Goal: Task Accomplishment & Management: Manage account settings

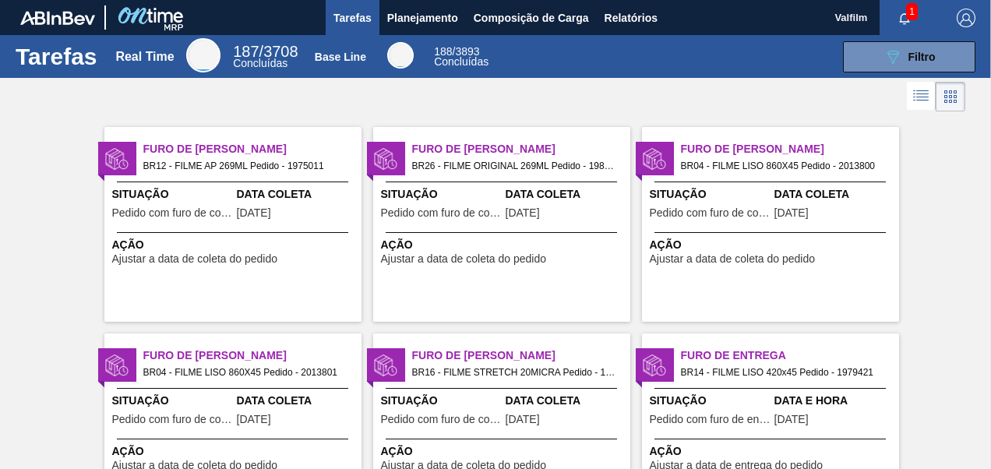
click at [510, 209] on span "15/08/2025" at bounding box center [523, 213] width 34 height 12
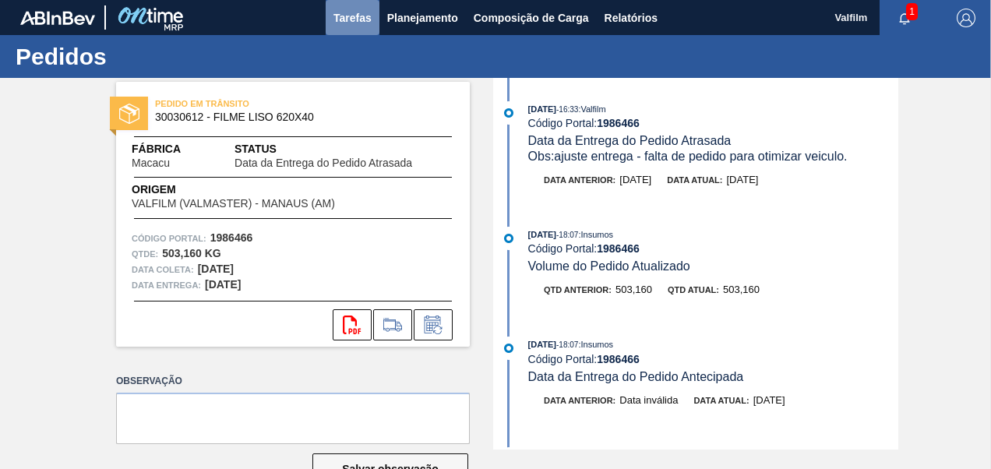
click at [363, 21] on span "Tarefas" at bounding box center [352, 18] width 38 height 19
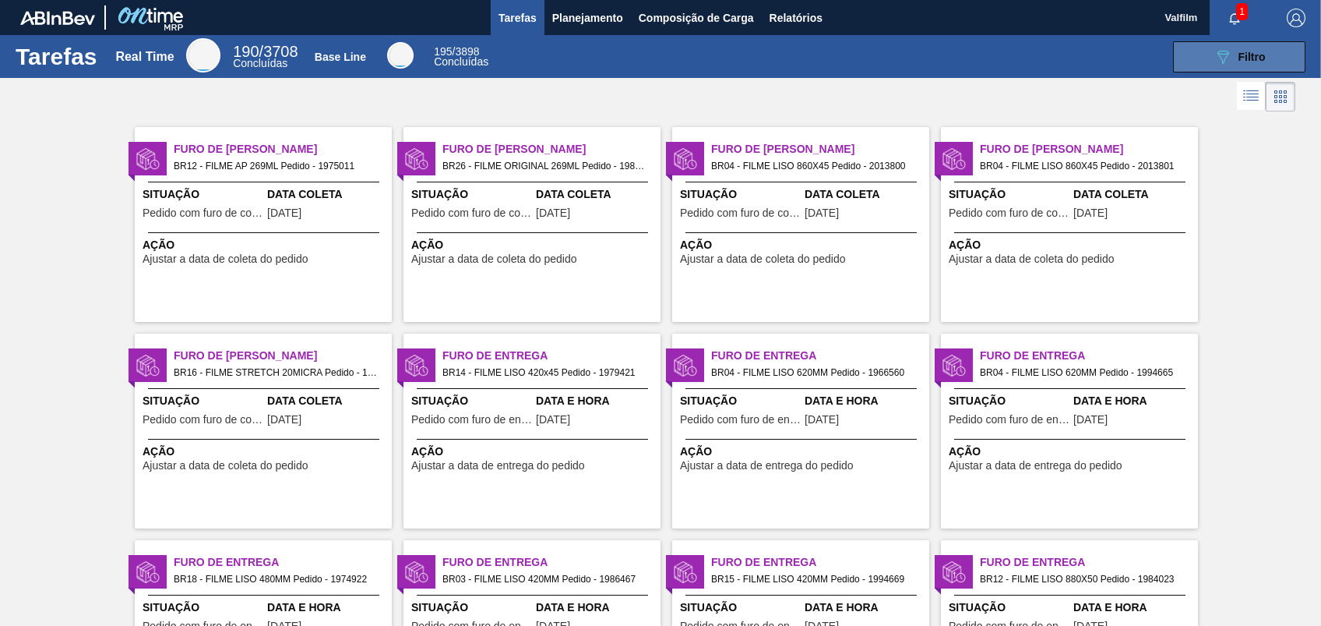
click at [990, 60] on span "Filtro" at bounding box center [1252, 57] width 27 height 12
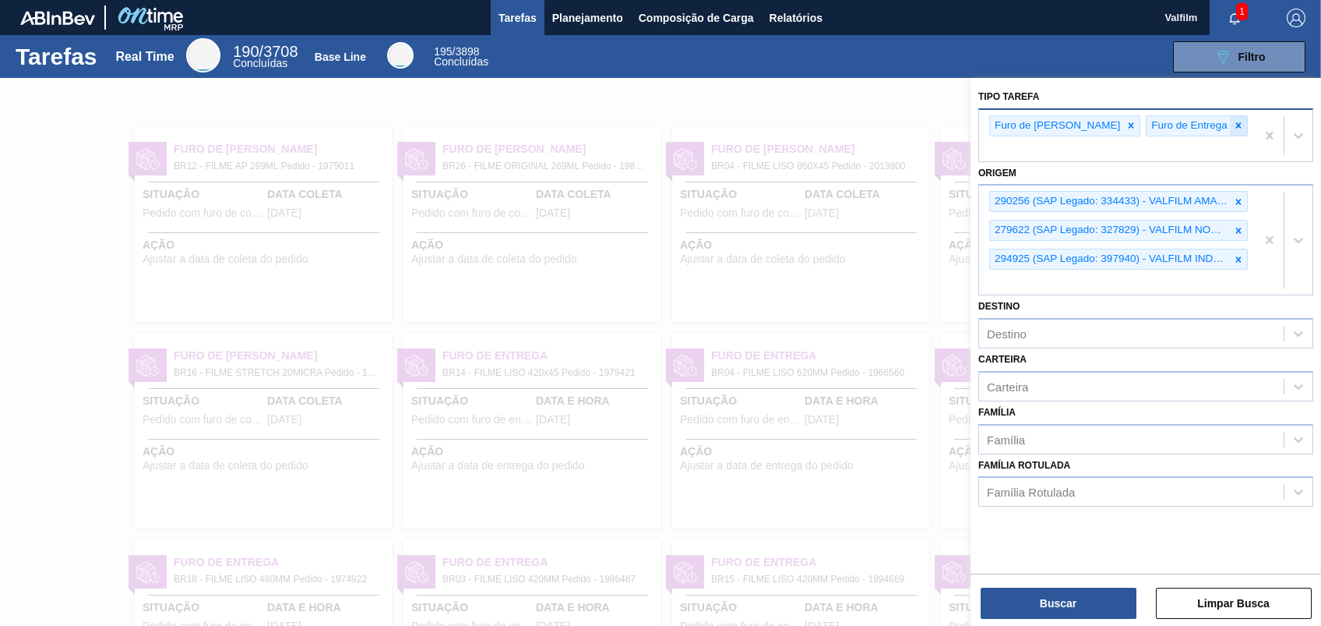
click at [990, 125] on icon at bounding box center [1238, 125] width 11 height 11
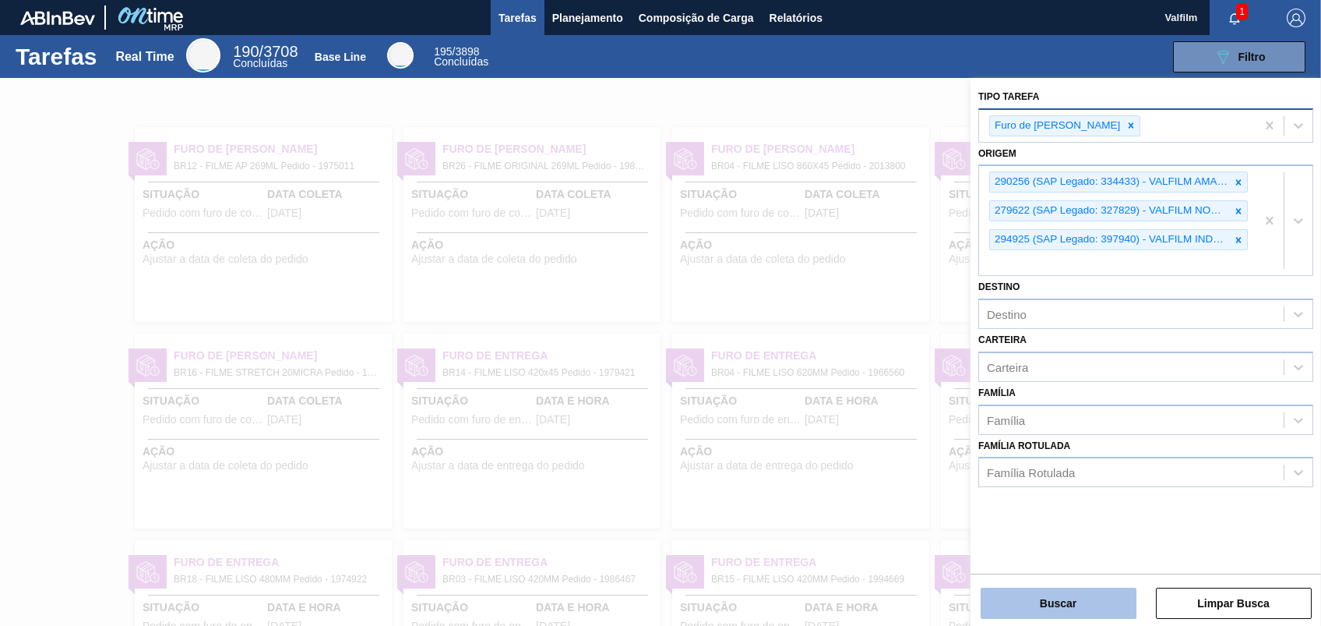
click at [990, 468] on button "Buscar" at bounding box center [1059, 602] width 156 height 31
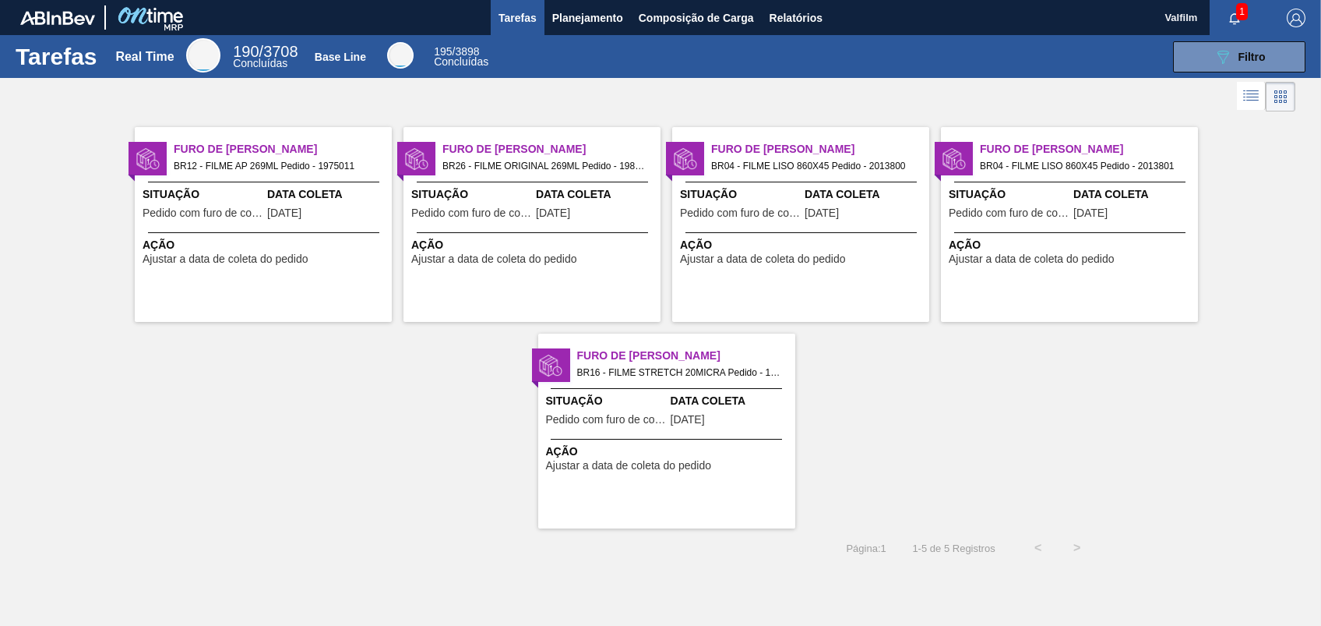
click at [305, 198] on span "Data Coleta" at bounding box center [327, 194] width 121 height 16
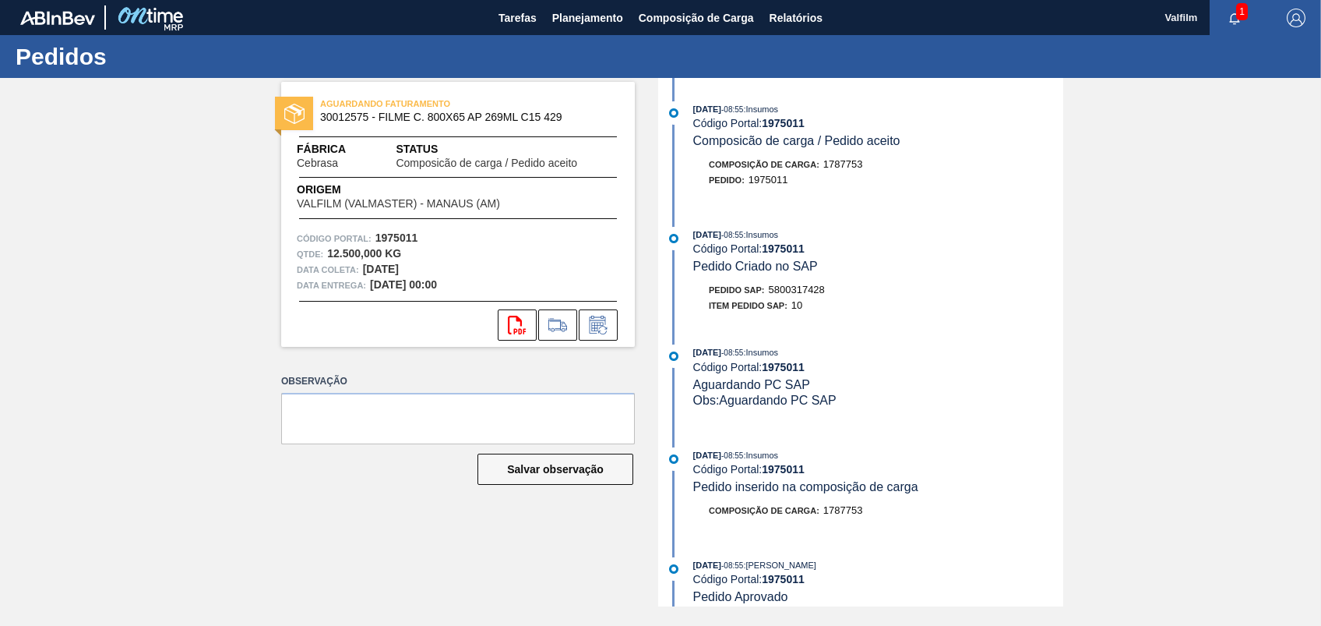
click at [814, 289] on span "5800317428" at bounding box center [797, 290] width 56 height 12
copy span "5800317428"
click at [798, 124] on strong "1975011" at bounding box center [783, 123] width 43 height 12
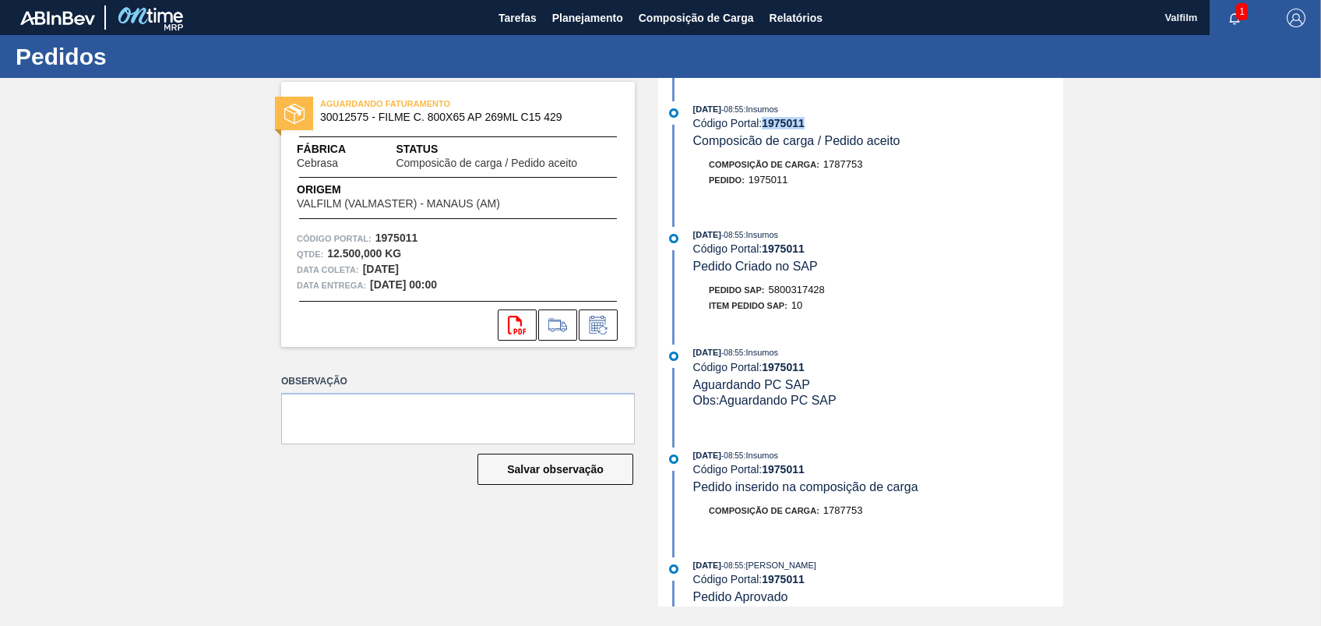
copy strong "1975011"
click at [781, 121] on strong "1975011" at bounding box center [783, 123] width 43 height 12
copy strong "1975011"
click at [601, 323] on icon at bounding box center [598, 324] width 25 height 19
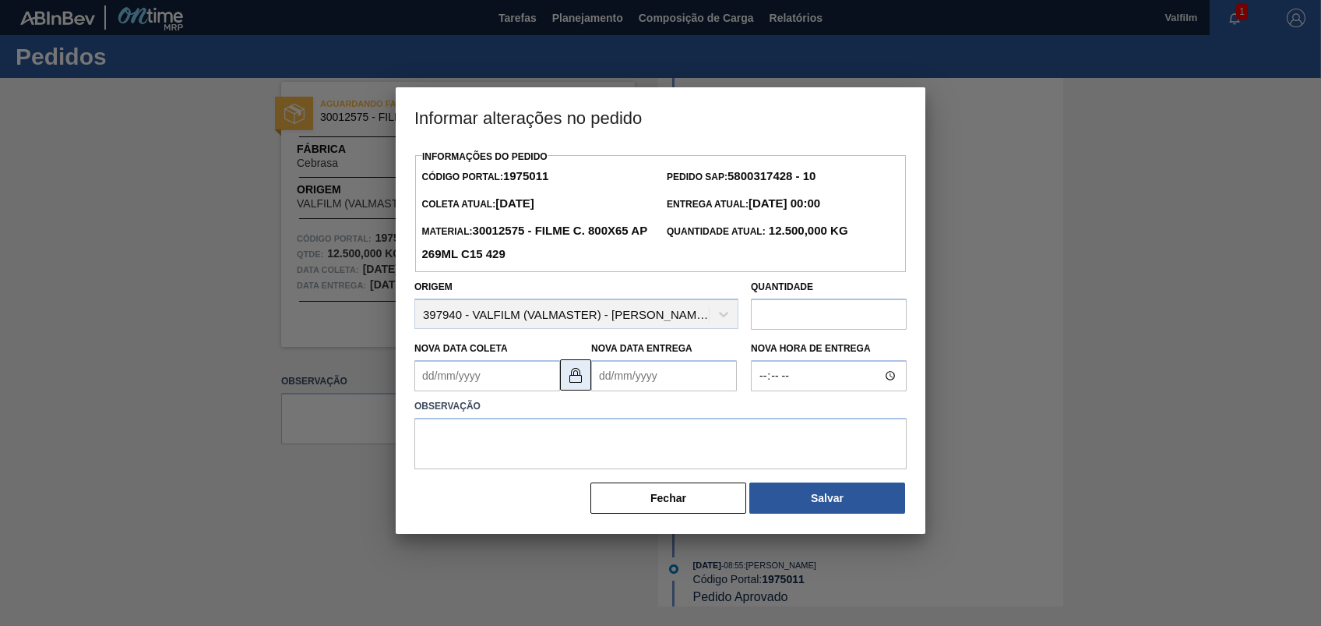
click at [578, 382] on img at bounding box center [575, 374] width 19 height 19
click at [518, 383] on Coleta1975011 "Nova Data Coleta" at bounding box center [487, 375] width 146 height 31
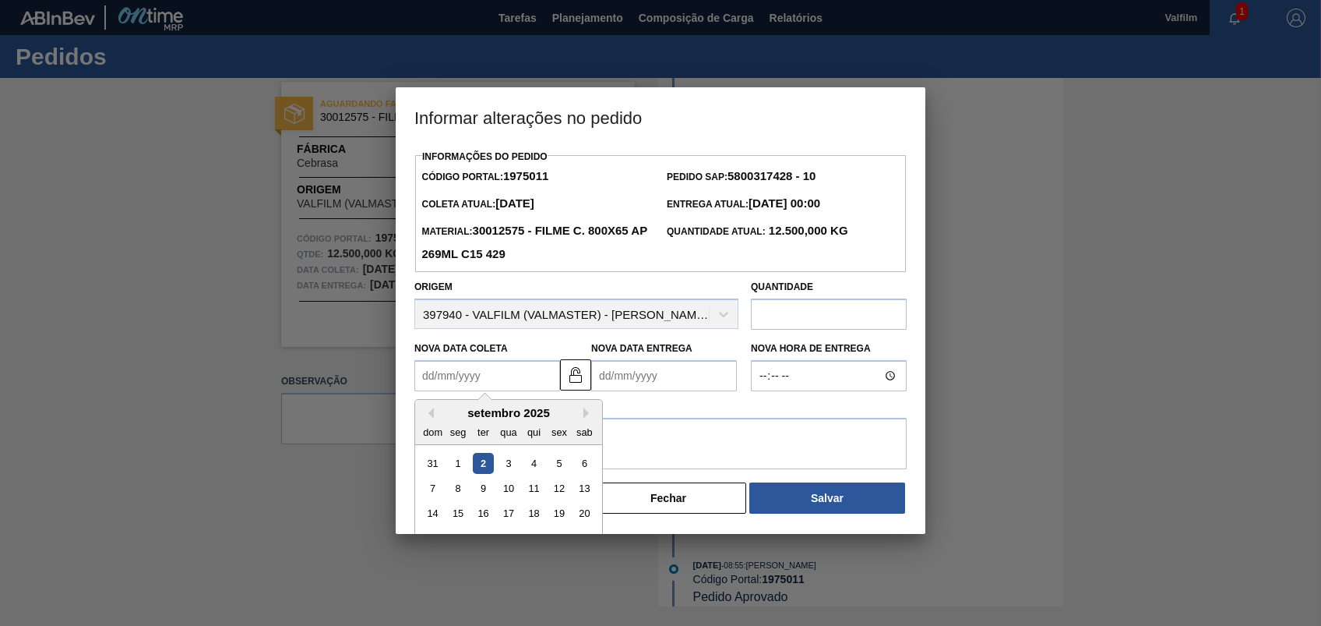
click at [480, 468] on div "2" at bounding box center [483, 463] width 21 height 21
type Coleta1975011 "02/09/2025"
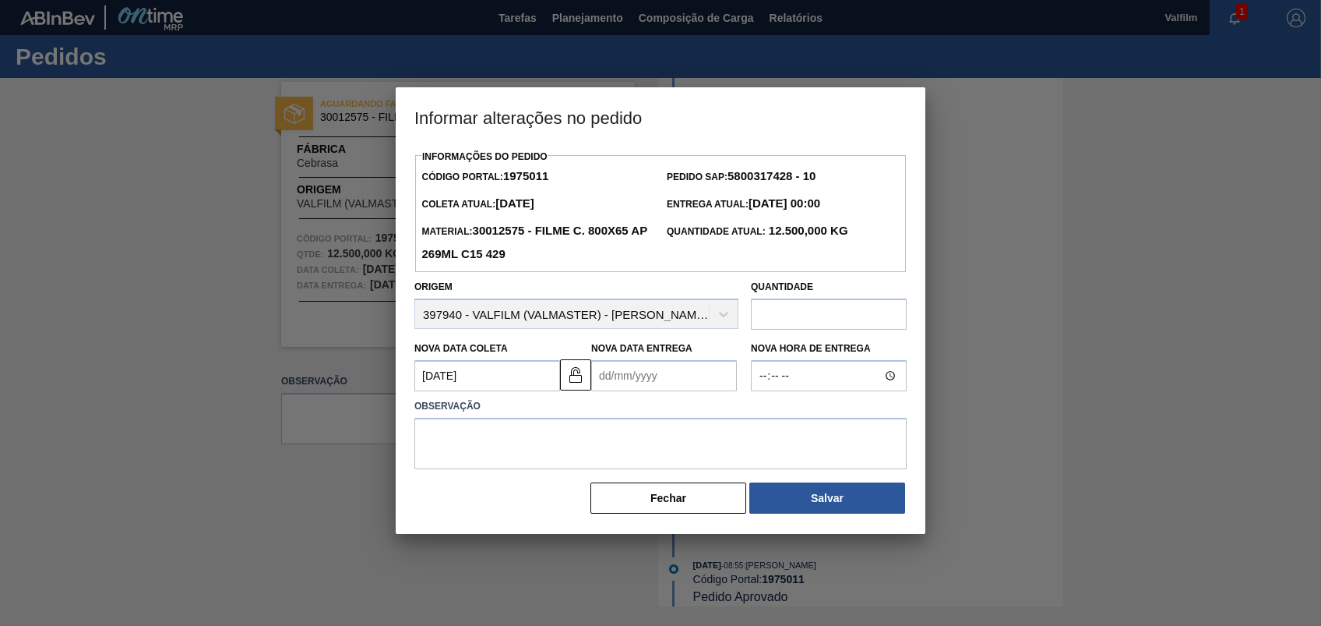
click at [668, 382] on Entrega1975011 "Nova Data Entrega" at bounding box center [664, 375] width 146 height 31
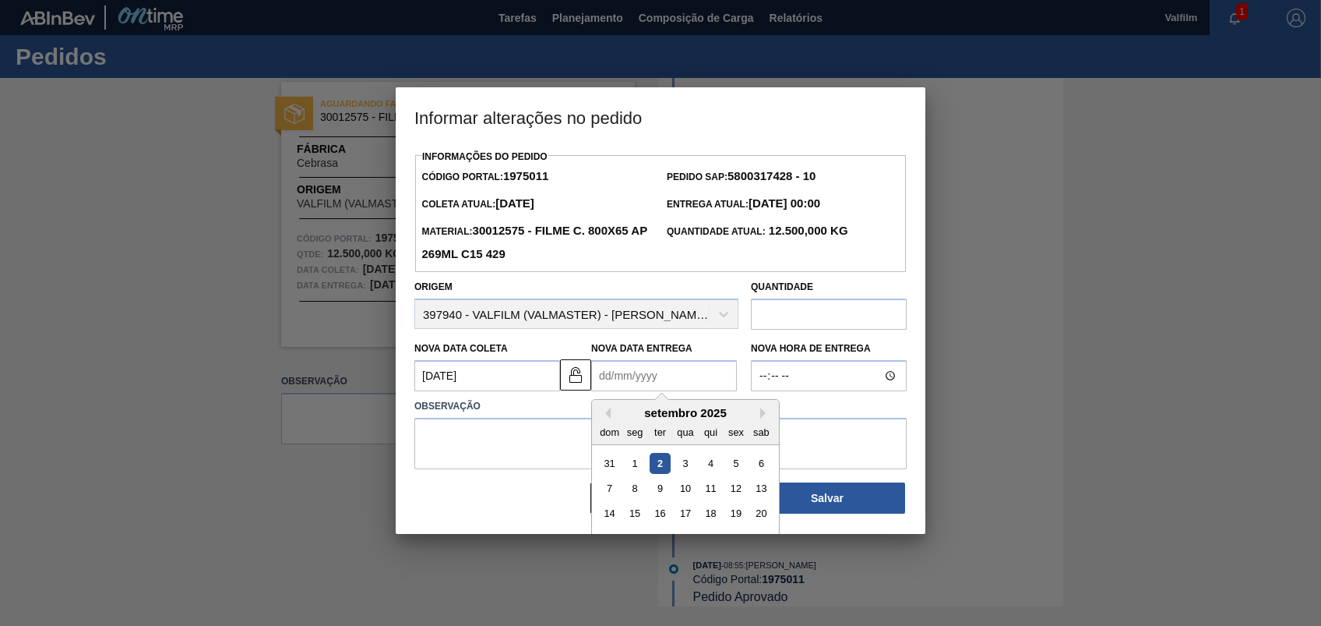
click at [647, 468] on div "31 1 2 3 4 5 6" at bounding box center [685, 462] width 177 height 25
click at [661, 464] on div "2" at bounding box center [660, 463] width 21 height 21
type Entrega1975011 "02/09/2025"
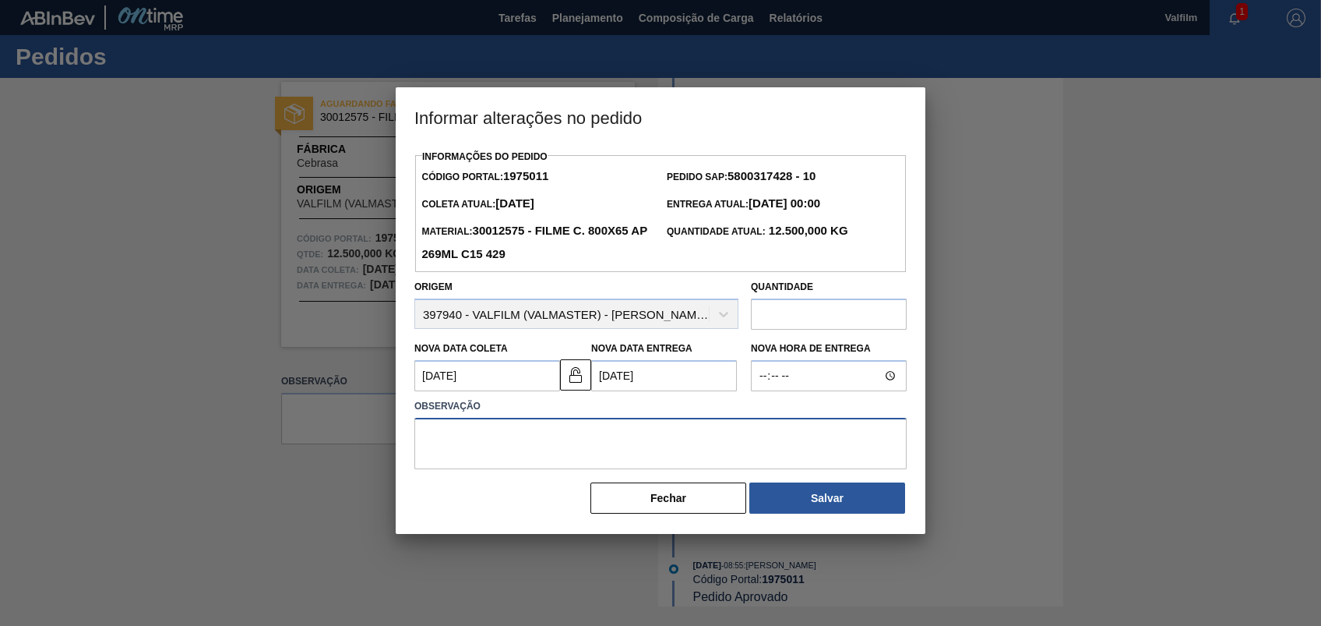
click at [600, 432] on textarea at bounding box center [660, 443] width 492 height 51
click at [495, 439] on textarea "GAP PORTAL / PEDIDO NÃO IMPLANTADO / THOMAS COMUNICADO" at bounding box center [660, 443] width 492 height 51
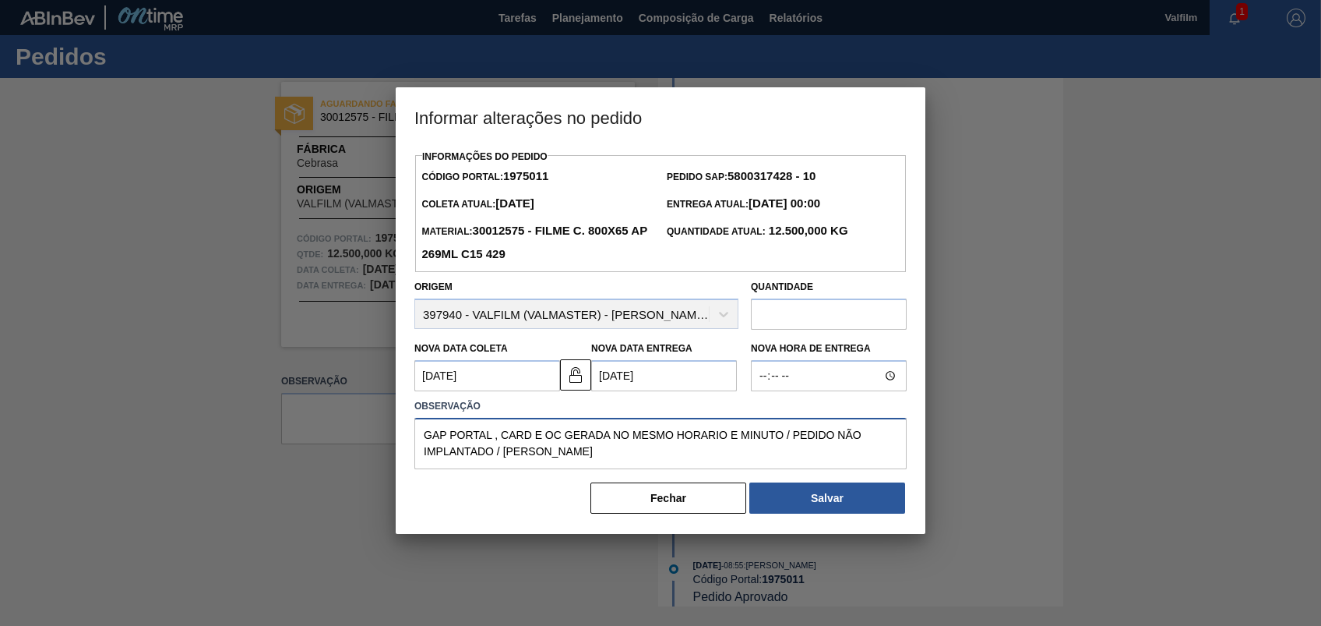
click at [696, 456] on textarea "GAP PORTAL , CARD E OC GERADA NO MESMO HORARIO E MINUTO / PEDIDO NÃO IMPLANTADO…" at bounding box center [660, 443] width 492 height 51
type textarea "GAP PORTAL , CARD E OC GERADA NO MESMO HORARIO E MINUTO / PEDIDO NÃO IMPLANTADO…"
drag, startPoint x: 848, startPoint y: 502, endPoint x: 809, endPoint y: 402, distance: 107.0
click at [830, 402] on div "Informações do Pedido Código Portal: 1975011 Pedido SAP: 5800317428 - 10 Coleta…" at bounding box center [660, 330] width 492 height 369
click at [742, 461] on textarea "GAP PORTAL , CARD E OC GERADA NO MESMO HORARIO E MINUTO / PEDIDO NÃO IMPLANTADO…" at bounding box center [660, 443] width 492 height 51
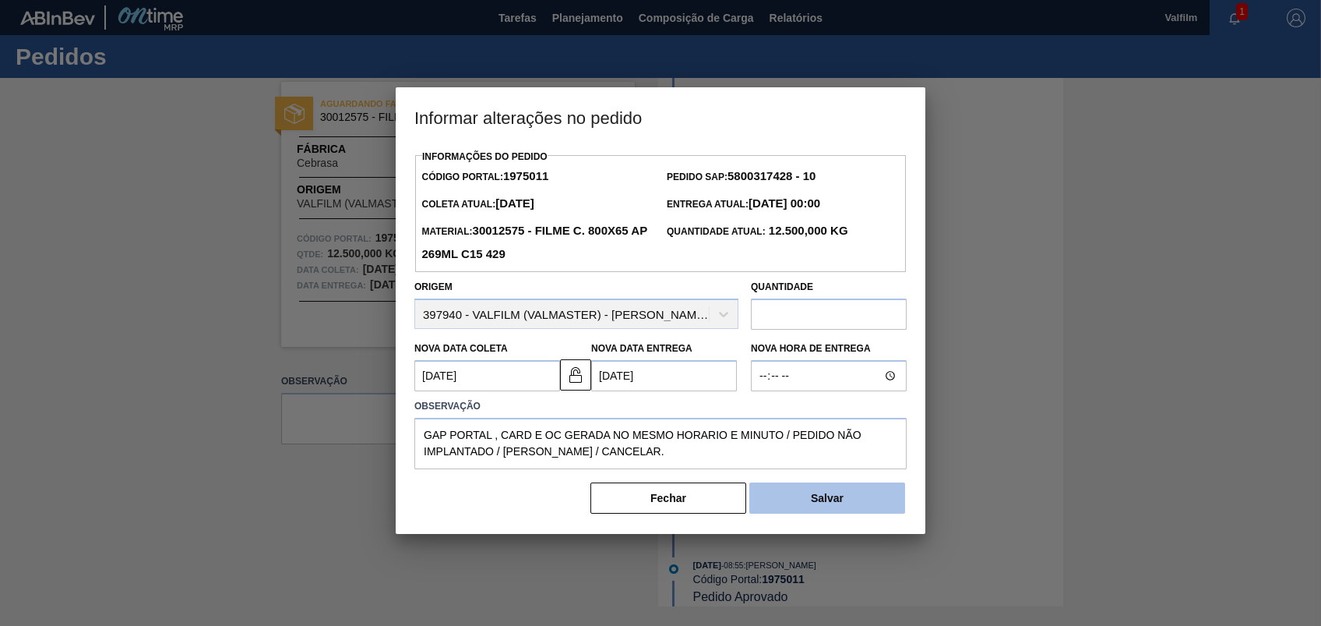
click at [870, 468] on button "Salvar" at bounding box center [827, 497] width 156 height 31
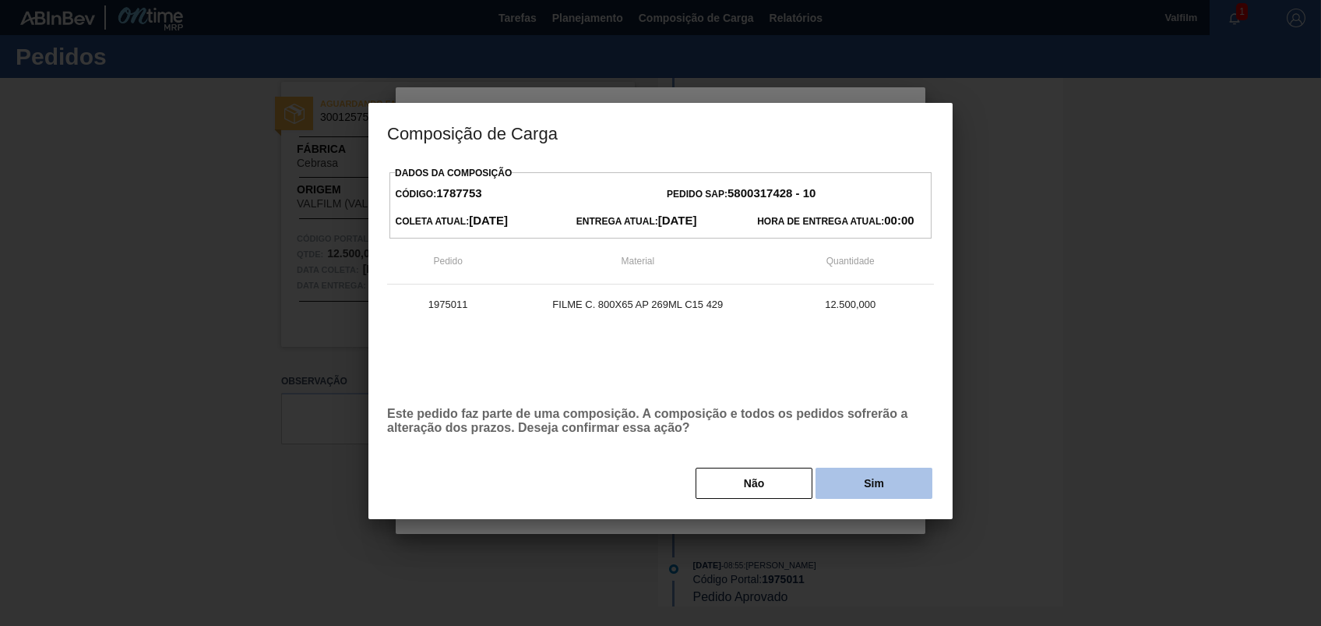
click at [879, 468] on button "Sim" at bounding box center [874, 482] width 117 height 31
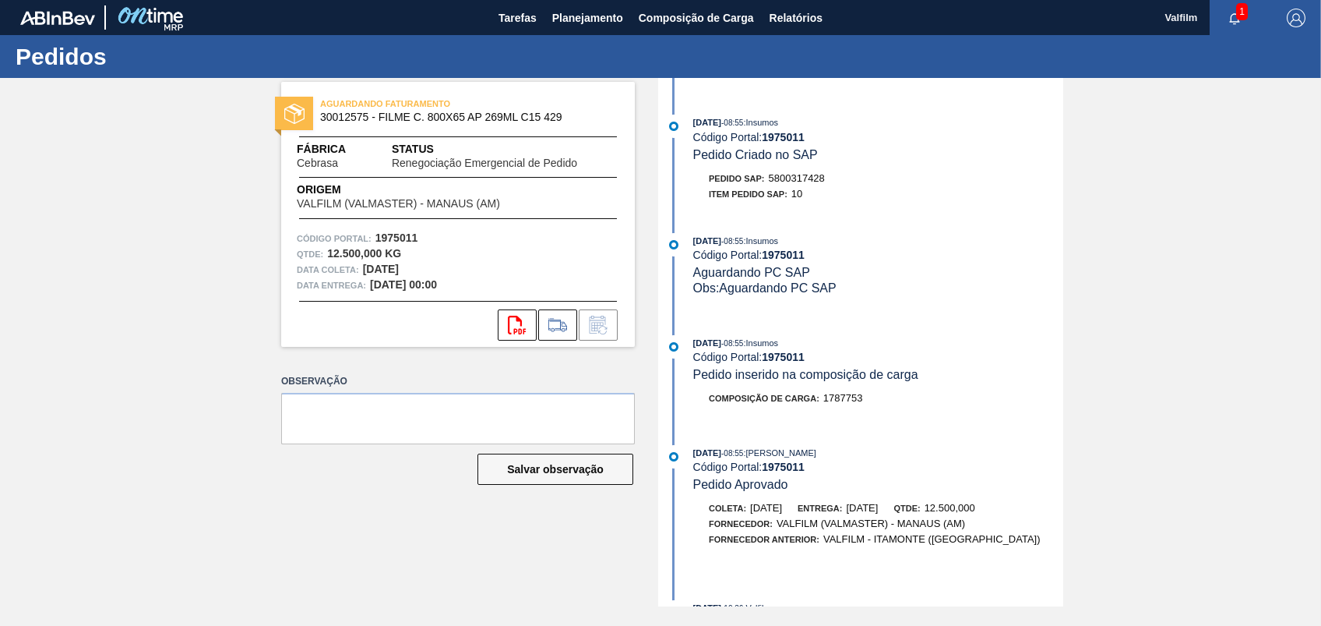
scroll to position [312, 0]
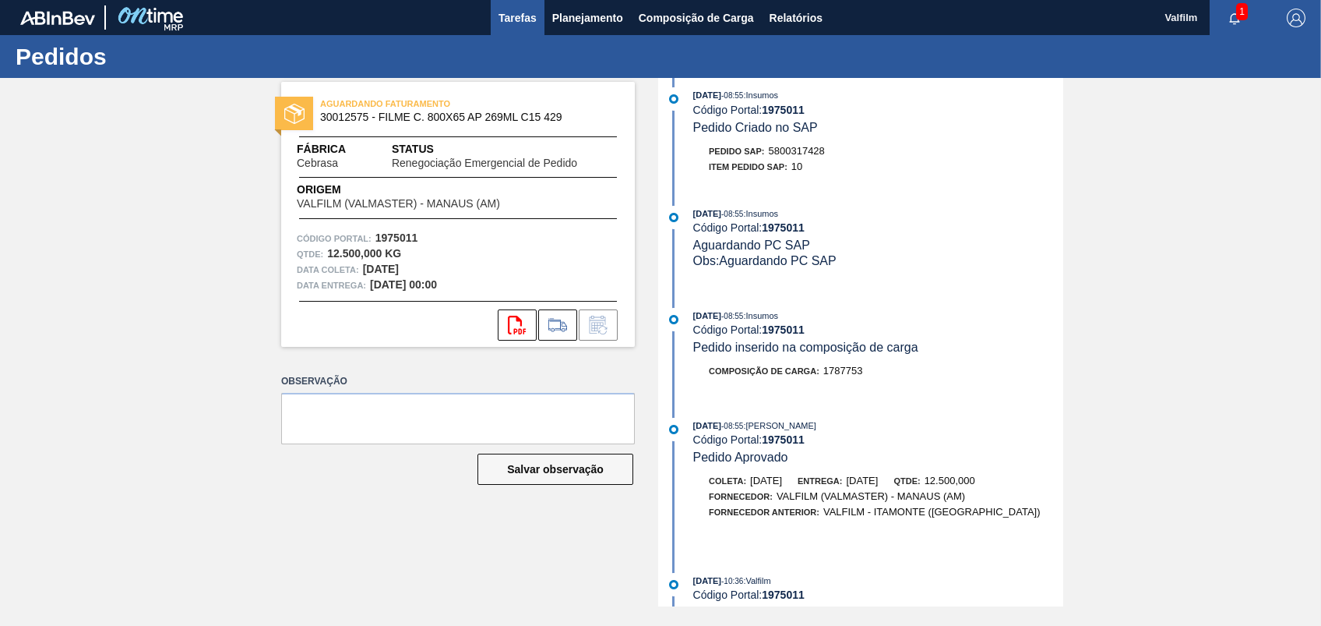
click at [516, 16] on span "Tarefas" at bounding box center [518, 18] width 38 height 19
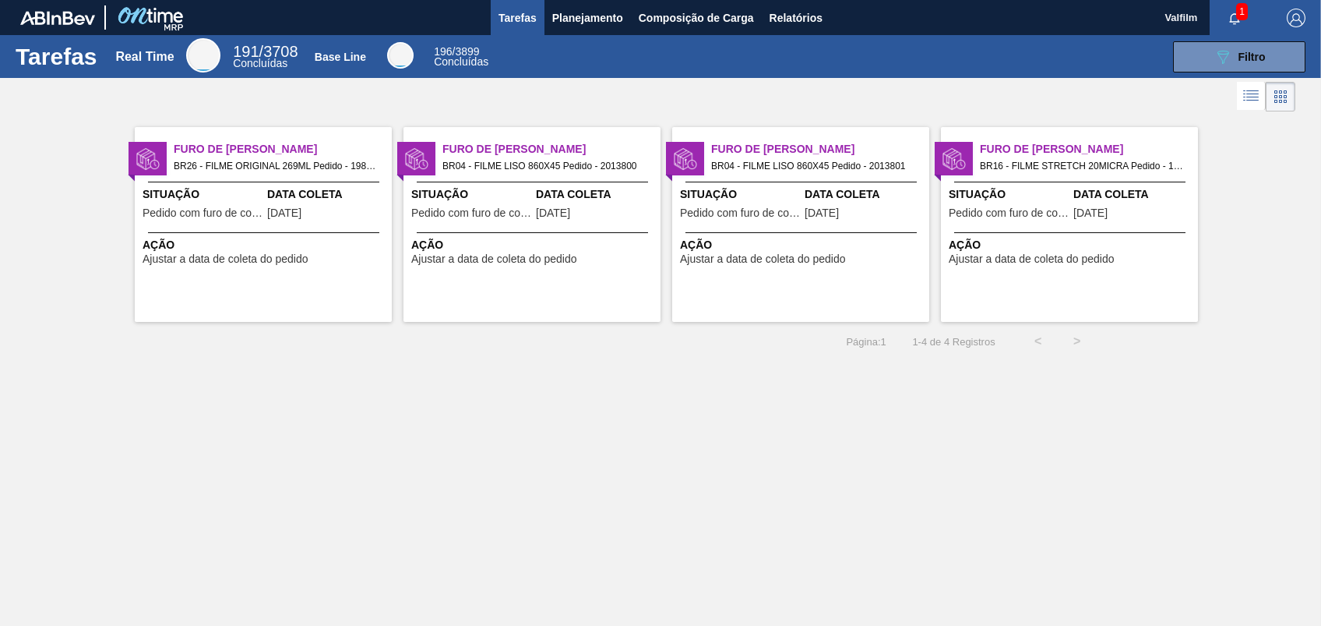
click at [264, 230] on div "Furo de Coleta BR26 - FILME ORIGINAL 269ML Pedido - 1984279 Situação Pedido com…" at bounding box center [263, 224] width 257 height 195
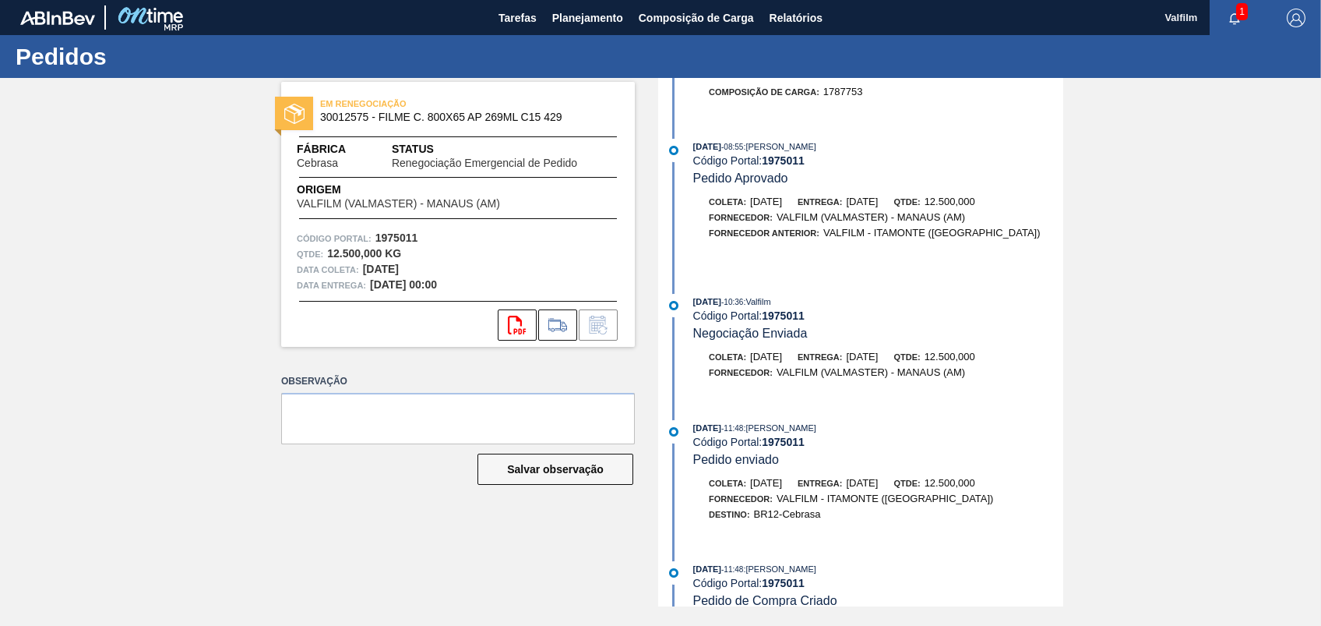
scroll to position [623, 0]
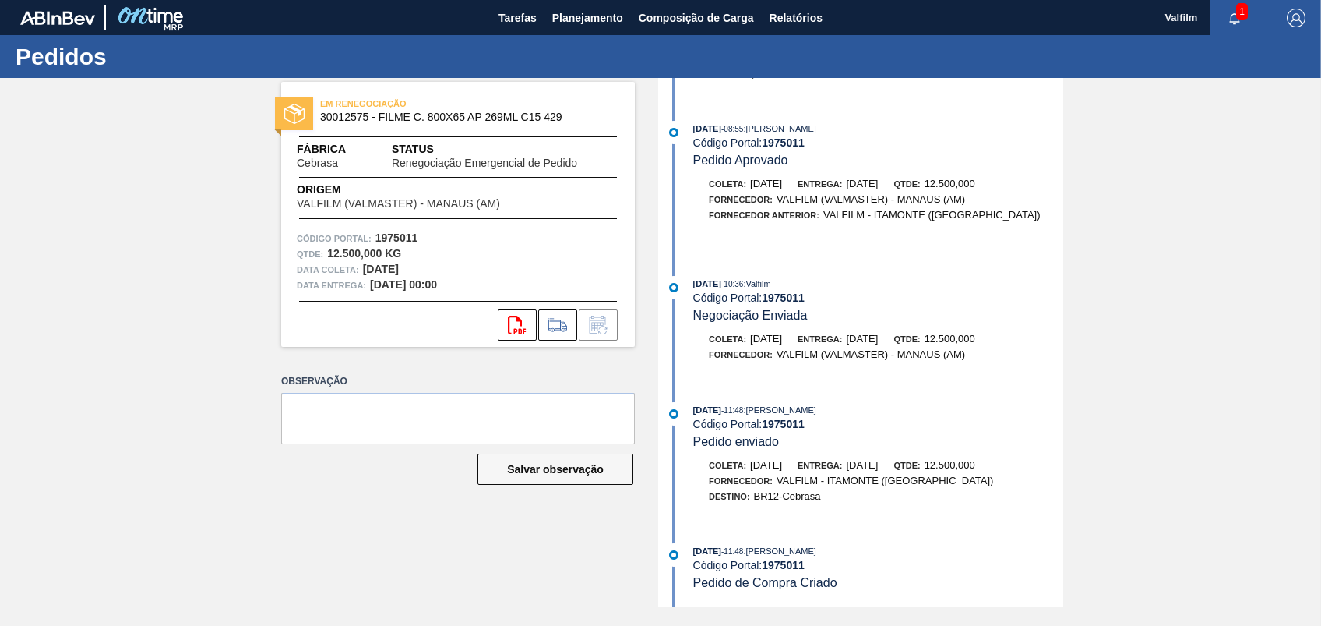
click at [780, 291] on strong "1975011" at bounding box center [783, 297] width 43 height 12
copy strong "1975011"
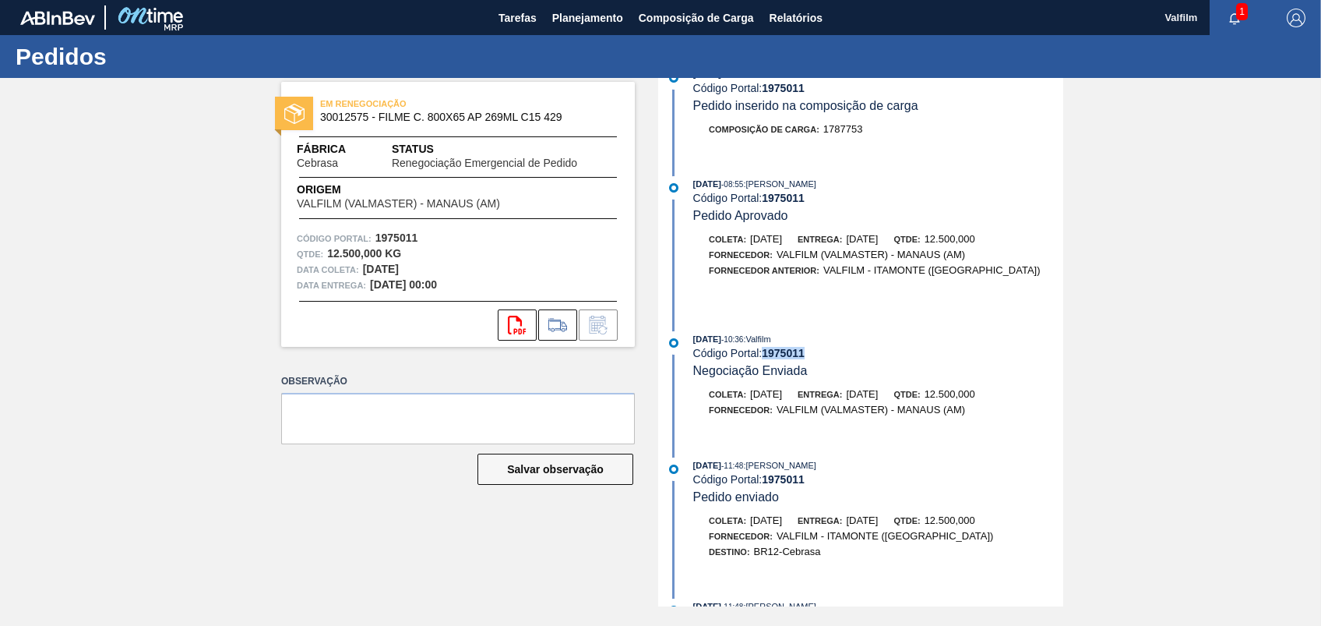
scroll to position [520, 0]
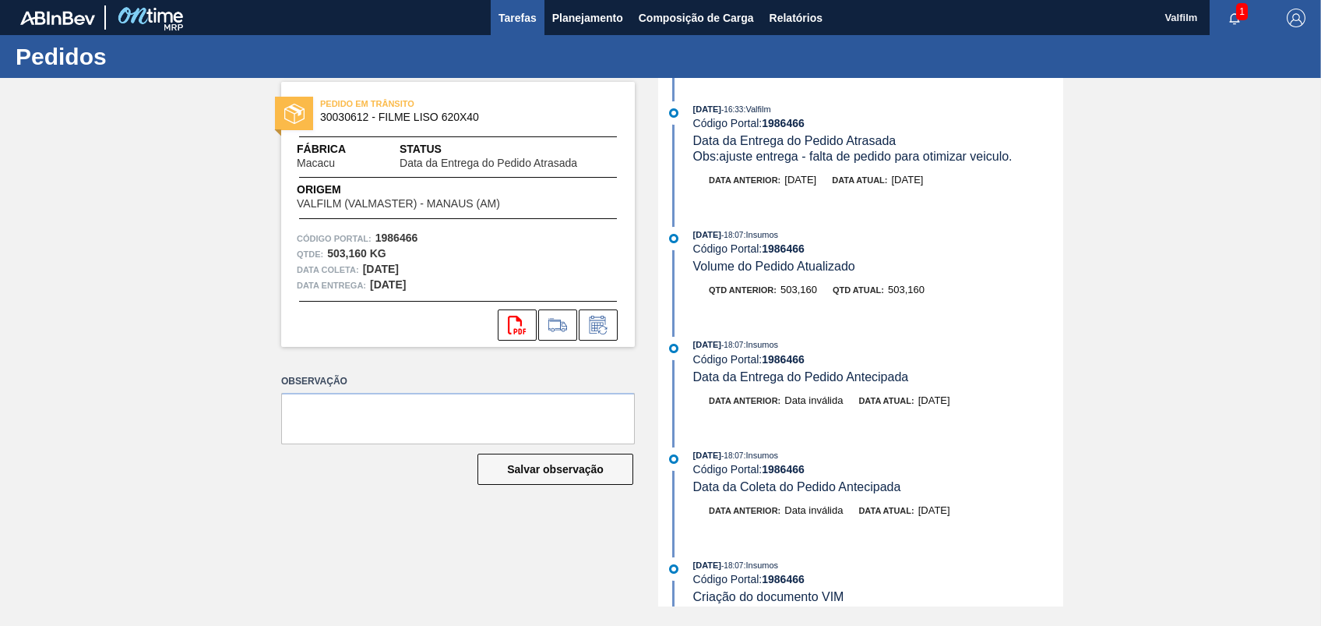
click at [508, 22] on span "Tarefas" at bounding box center [518, 18] width 38 height 19
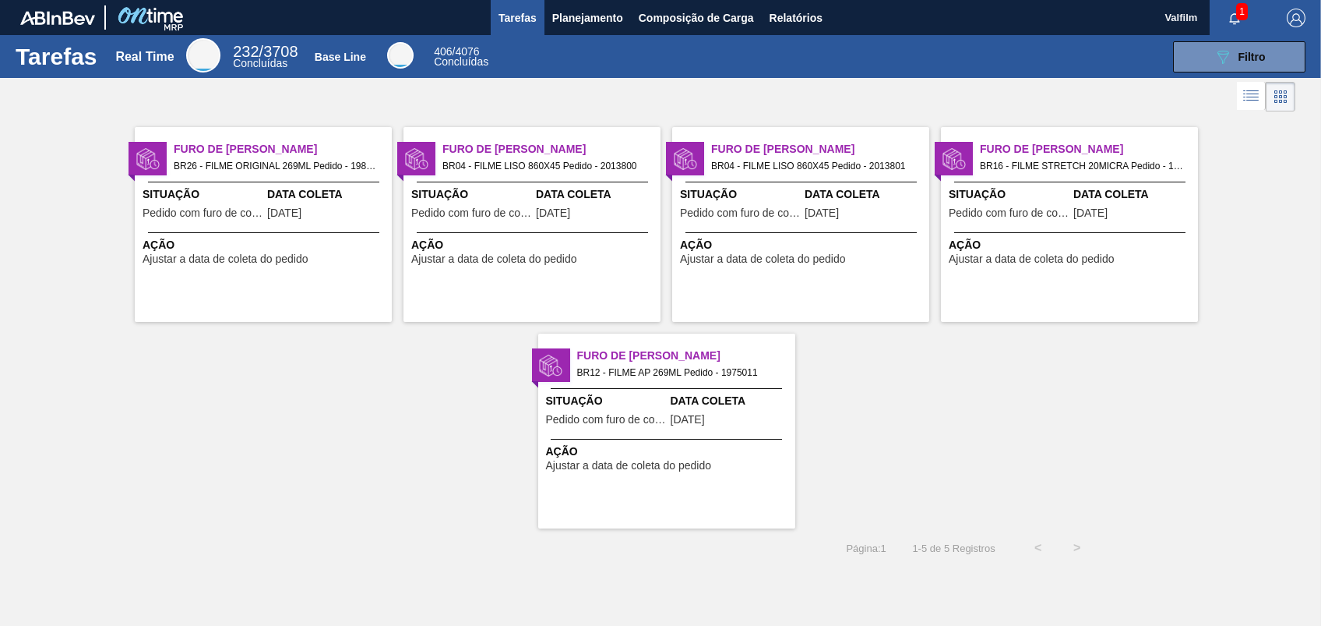
click at [227, 171] on span "BR26 - FILME ORIGINAL 269ML Pedido - 1984279" at bounding box center [277, 165] width 206 height 17
